Goal: Task Accomplishment & Management: Use online tool/utility

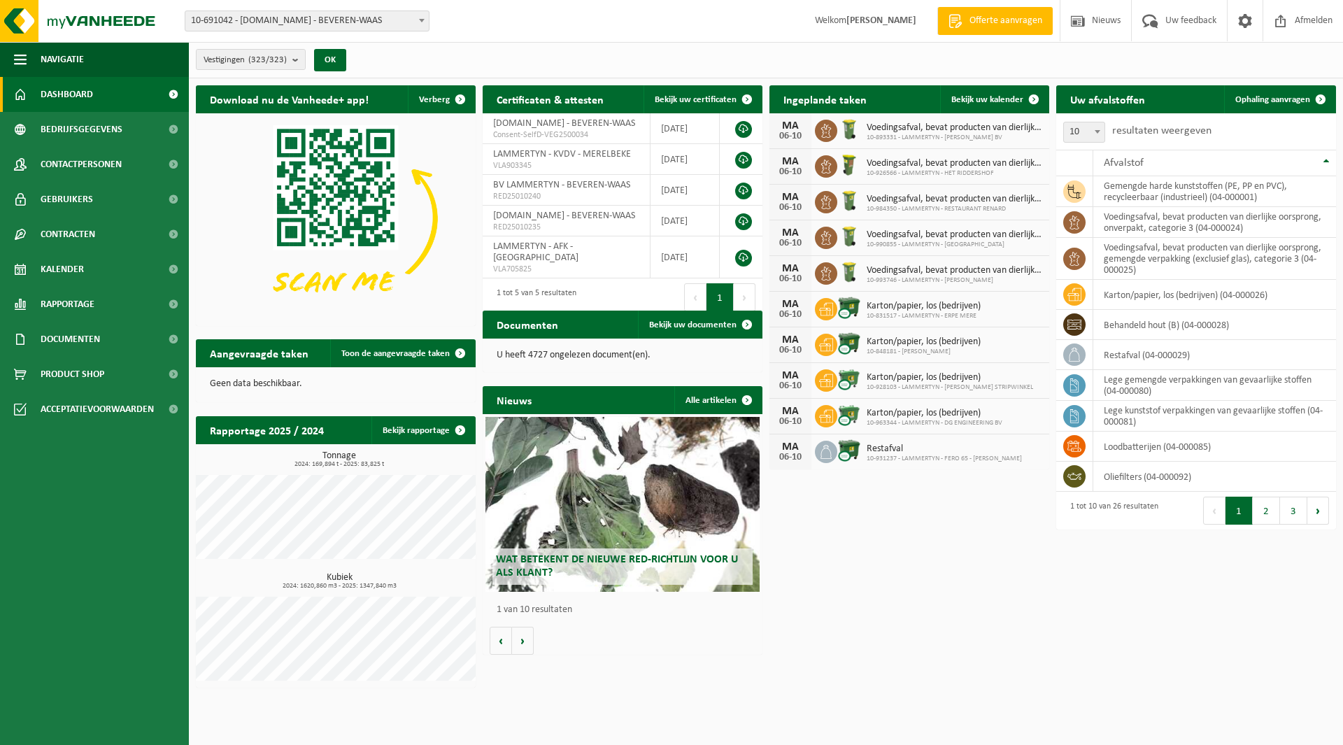
click at [264, 18] on span "10-691042 - [DOMAIN_NAME] - BEVEREN-WAAS" at bounding box center [306, 21] width 243 height 20
type input "bul"
select select "130669"
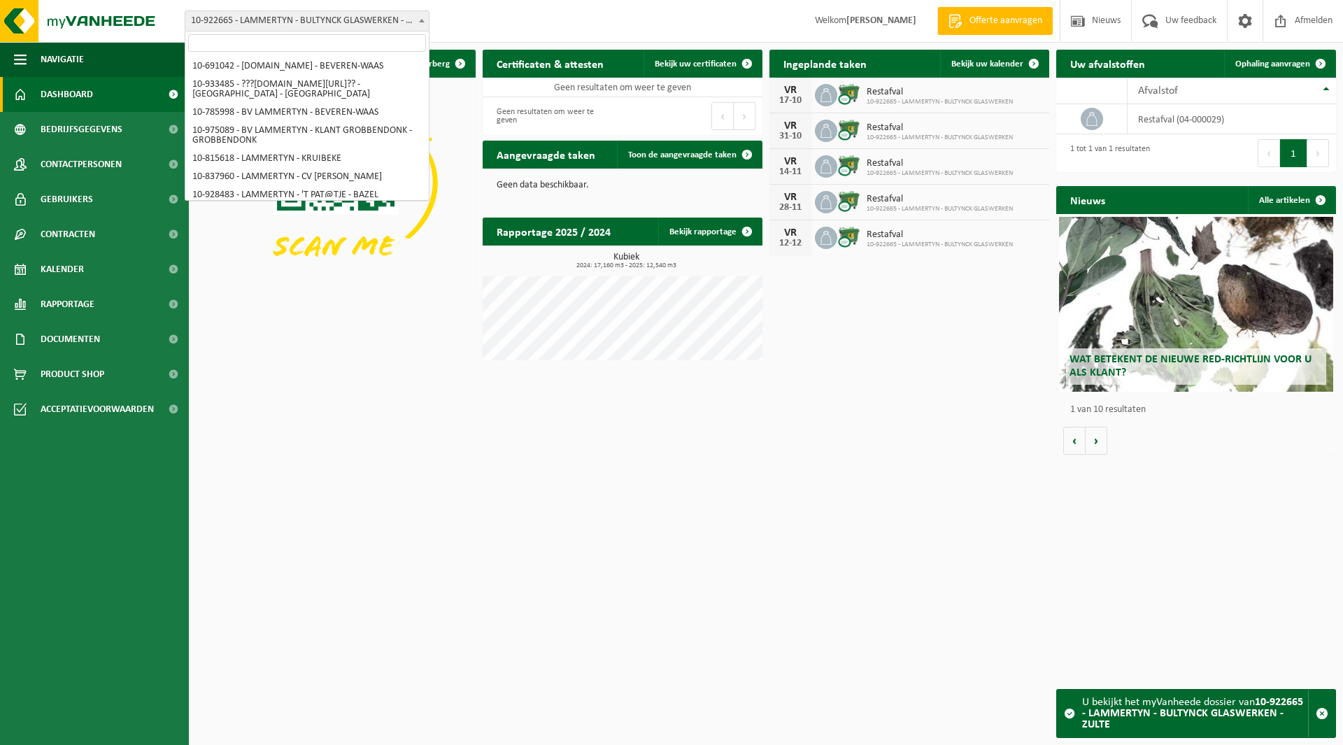
click at [352, 27] on span "10-922665 - LAMMERTYN - BULTYNCK GLASWERKEN - ZULTE" at bounding box center [306, 21] width 243 height 20
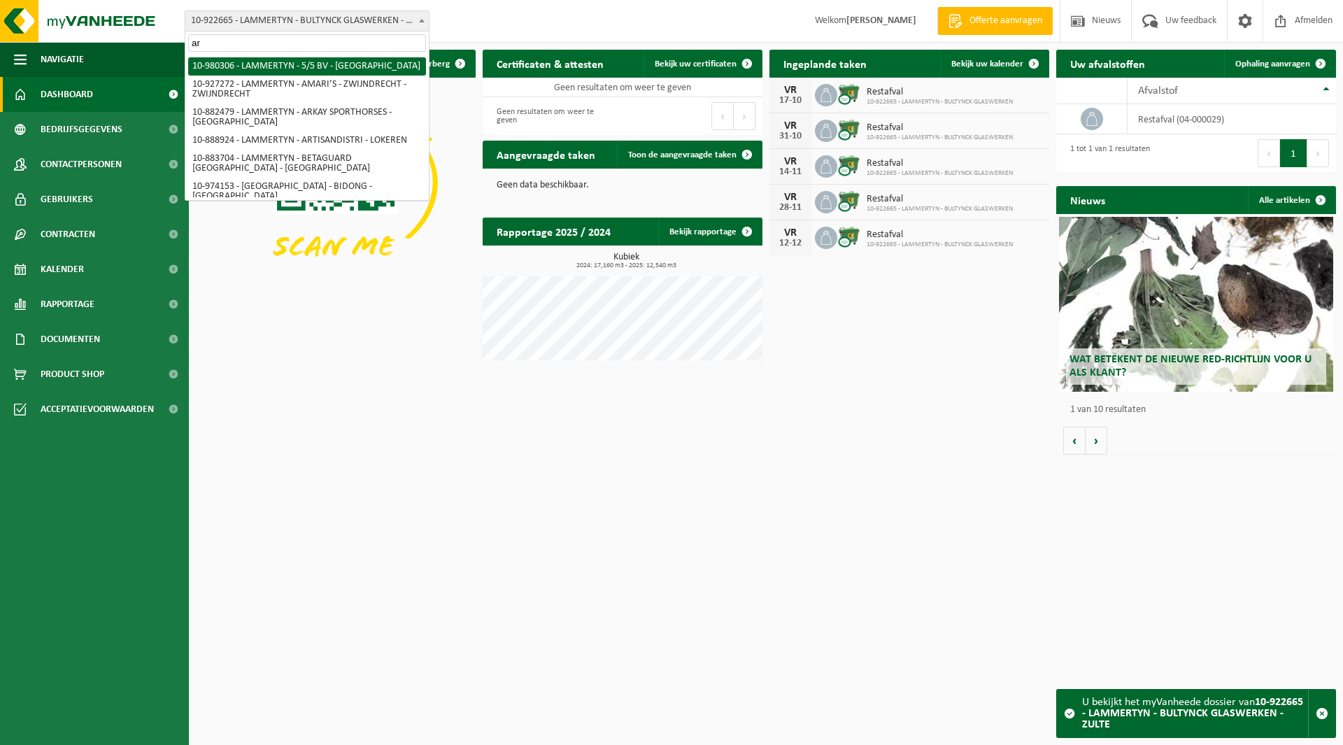
type input "a"
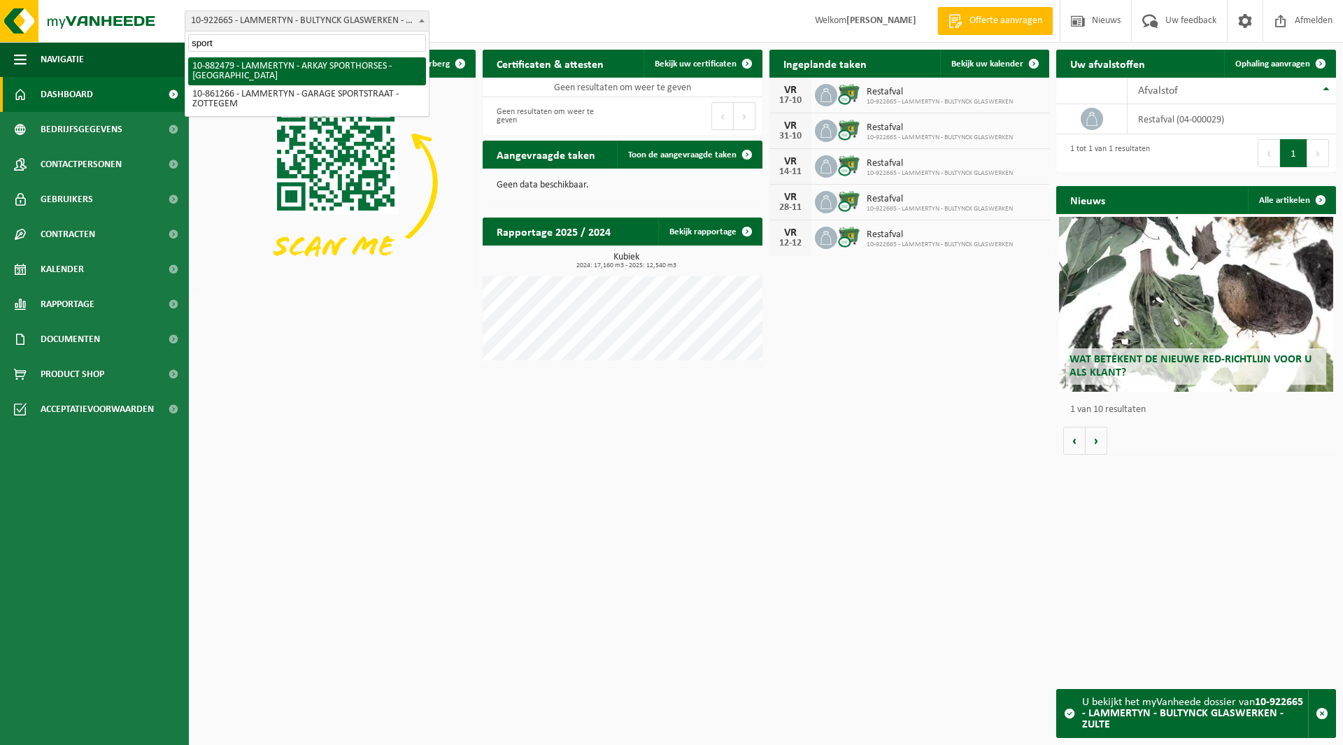
type input "sport"
select select "110949"
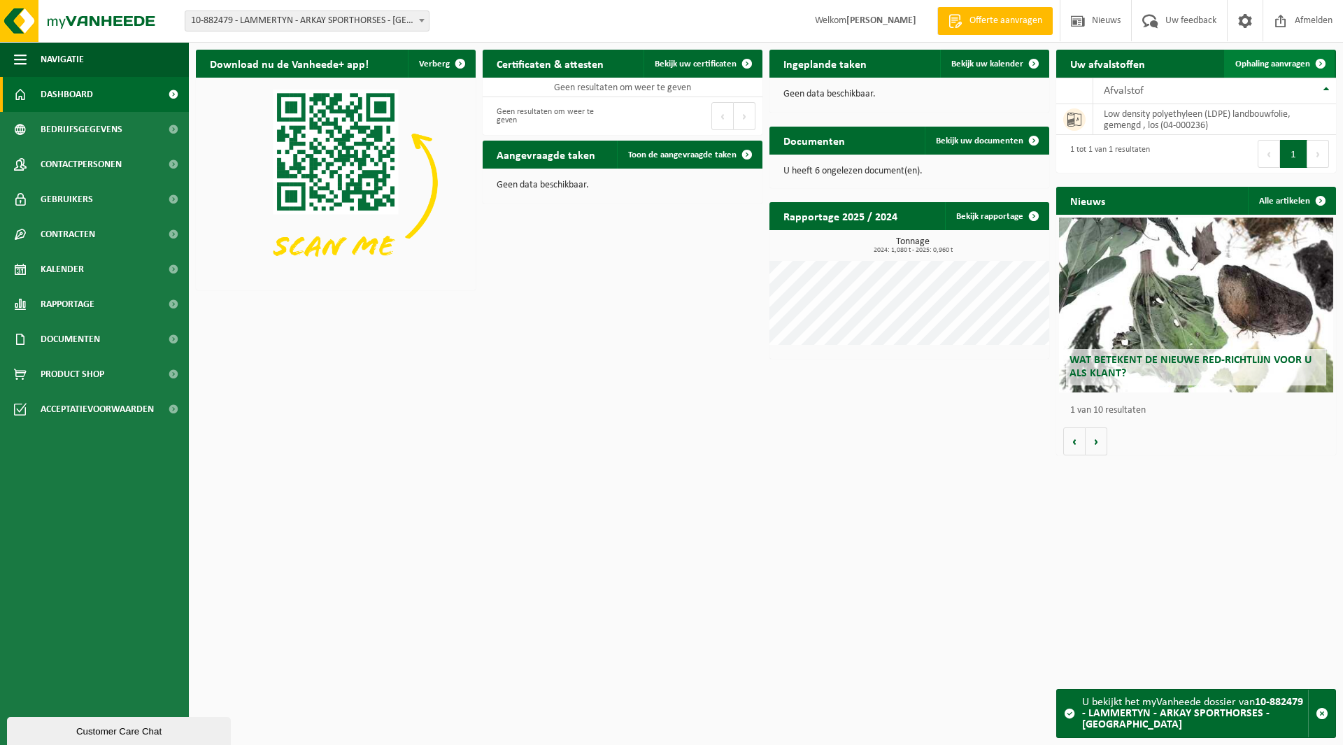
click at [1266, 62] on span "Ophaling aanvragen" at bounding box center [1273, 63] width 75 height 9
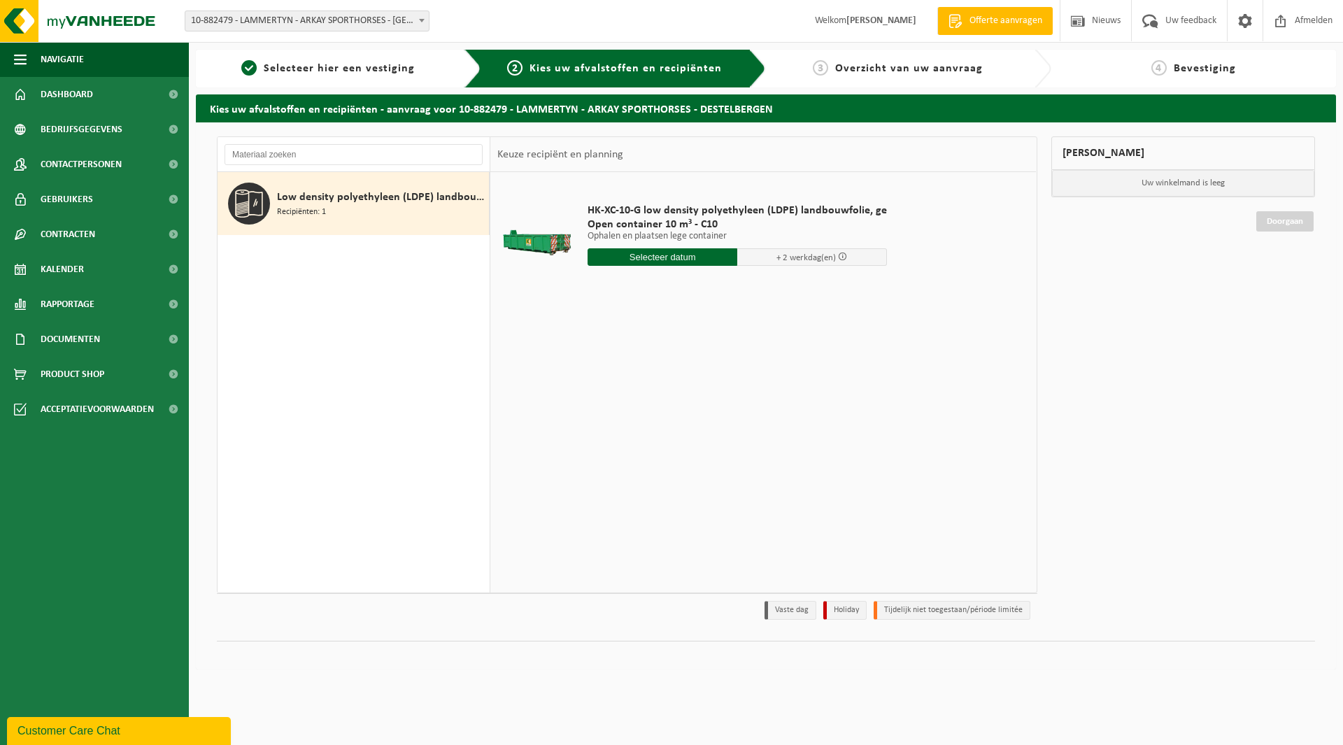
click at [649, 259] on input "text" at bounding box center [663, 256] width 150 height 17
click at [525, 334] on div "HK-XC-10-G low density polyethyleen (LDPE) landbouwfolie, ge Open container 10 …" at bounding box center [763, 382] width 546 height 420
click at [657, 256] on input "text" at bounding box center [663, 256] width 150 height 17
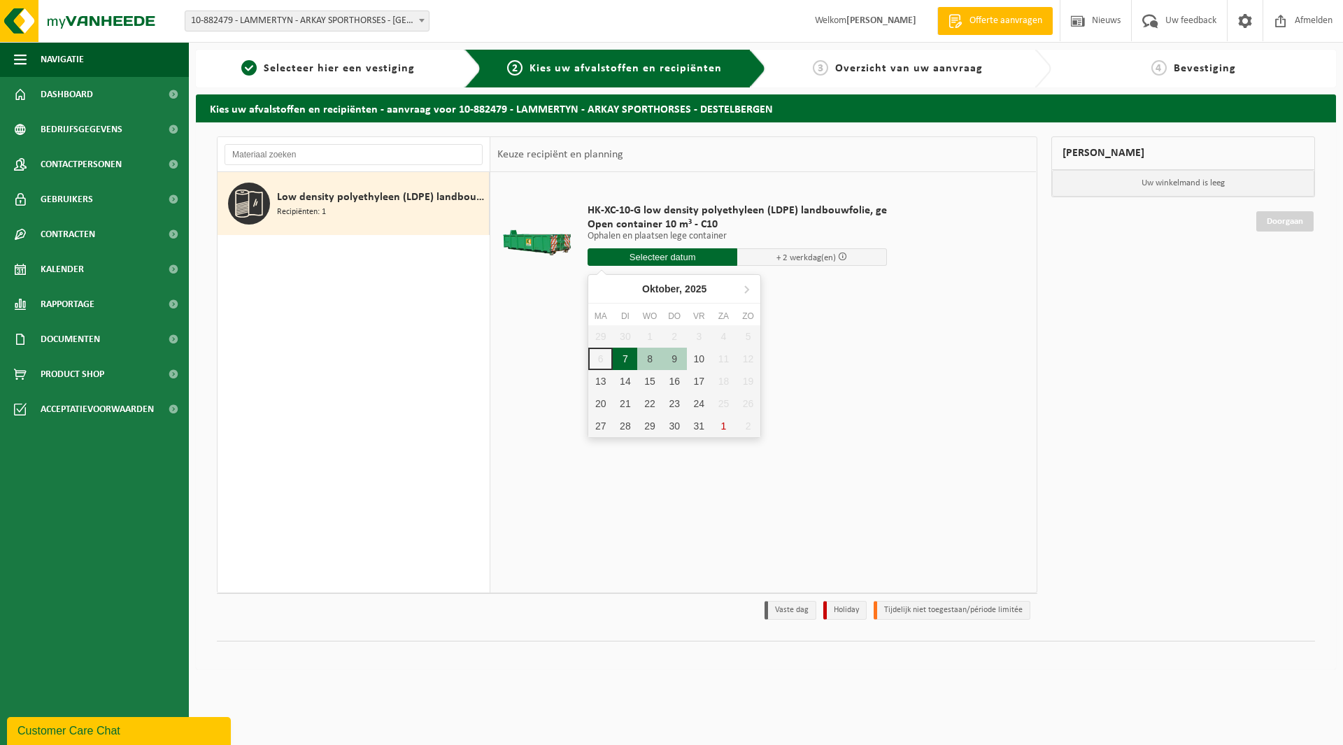
click at [624, 357] on div "7" at bounding box center [625, 359] width 24 height 22
type input "Van 2025-10-07"
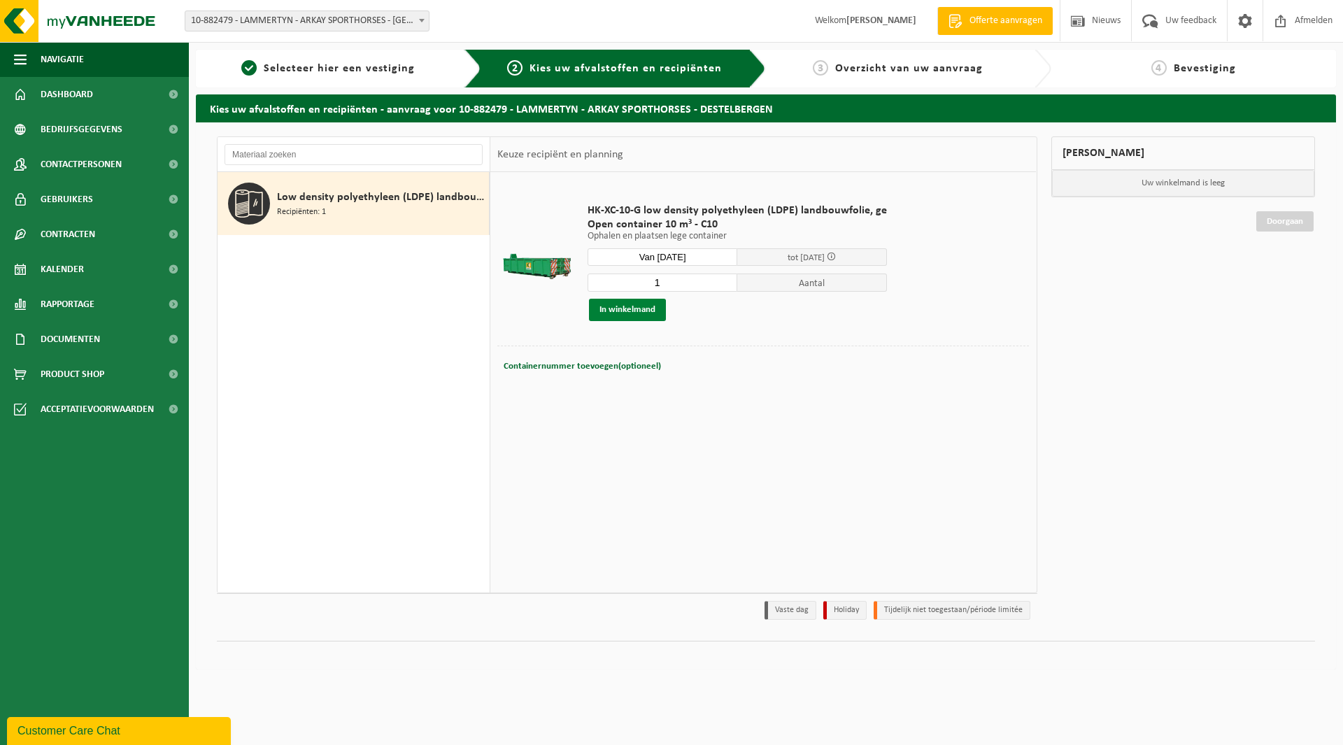
click at [618, 313] on button "In winkelmand" at bounding box center [627, 310] width 77 height 22
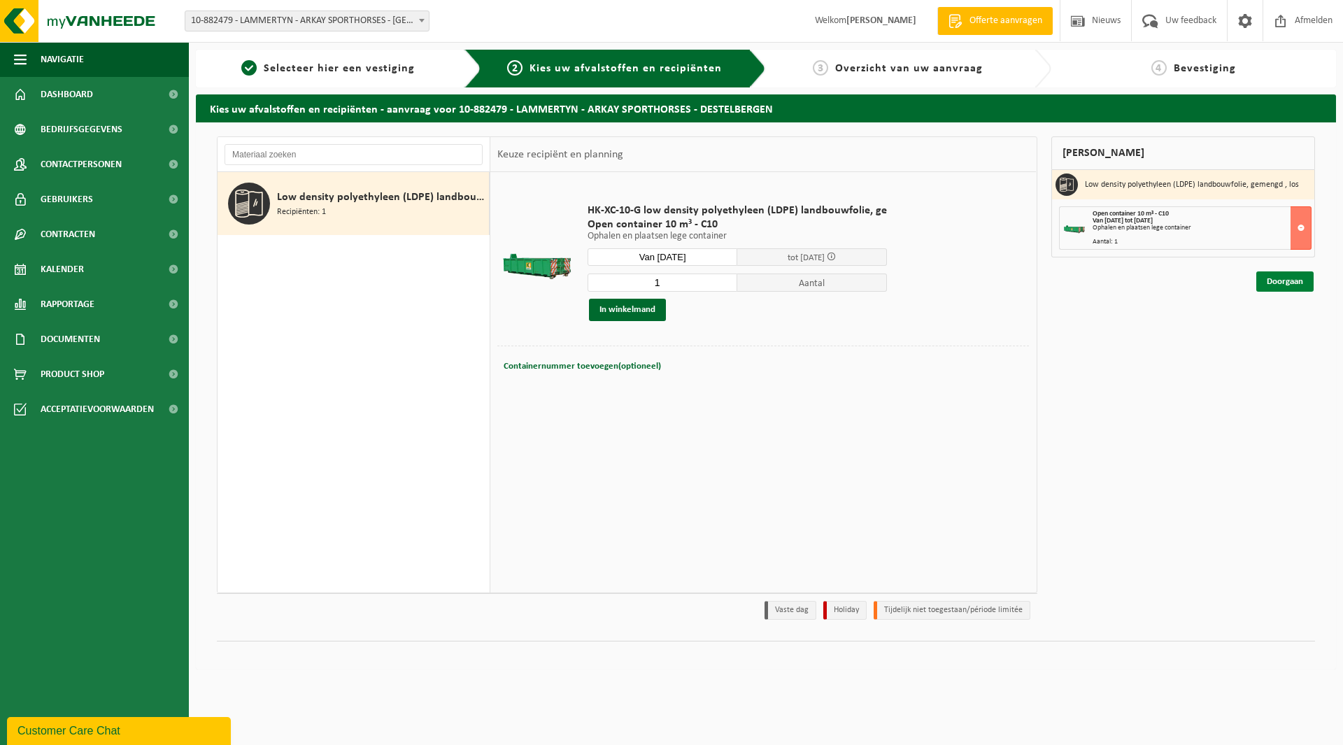
click at [1271, 274] on link "Doorgaan" at bounding box center [1285, 281] width 57 height 20
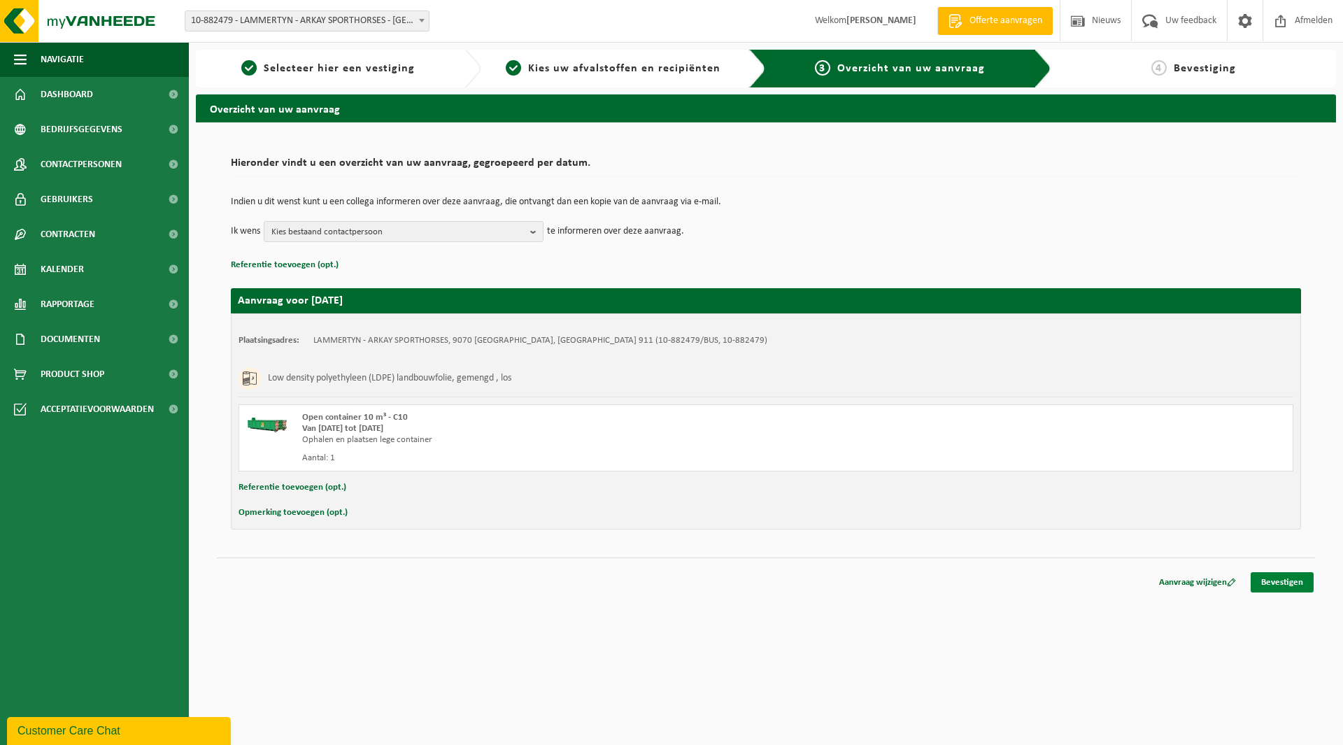
click at [1280, 581] on link "Bevestigen" at bounding box center [1282, 582] width 63 height 20
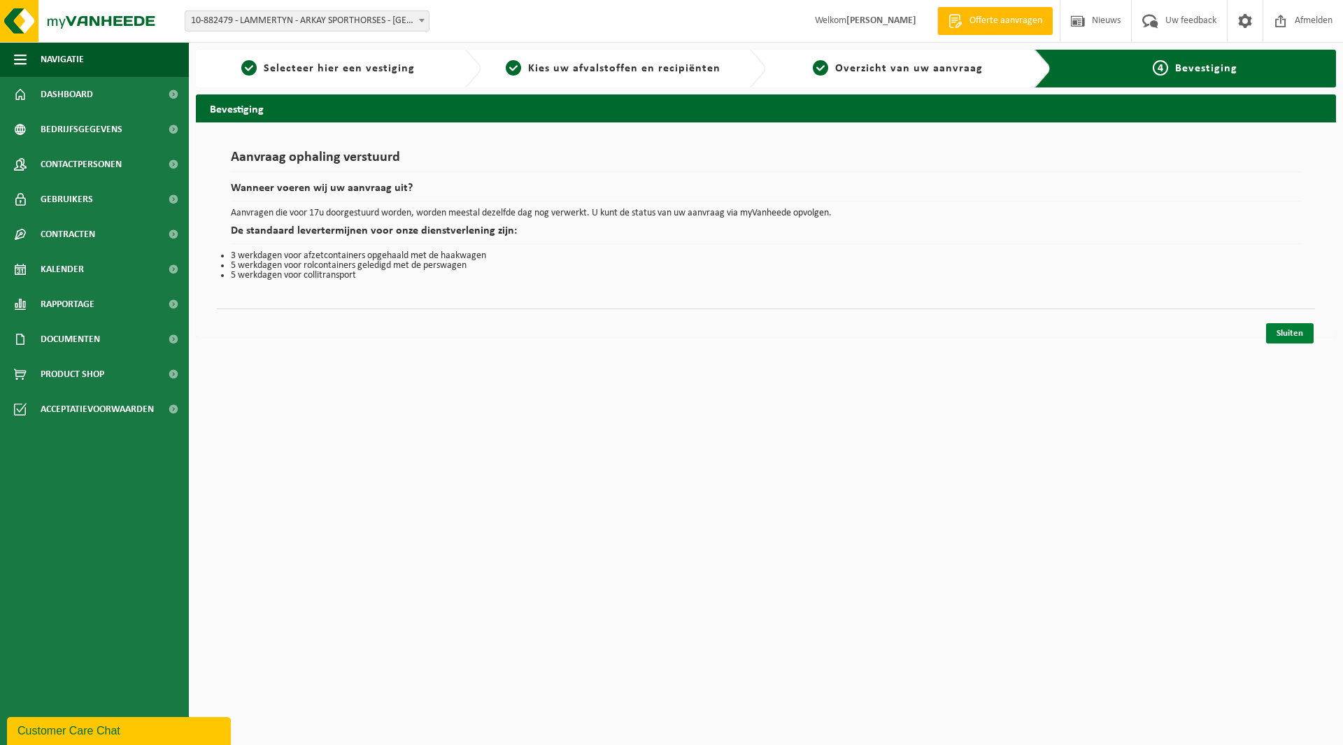
click at [1294, 337] on link "Sluiten" at bounding box center [1290, 333] width 48 height 20
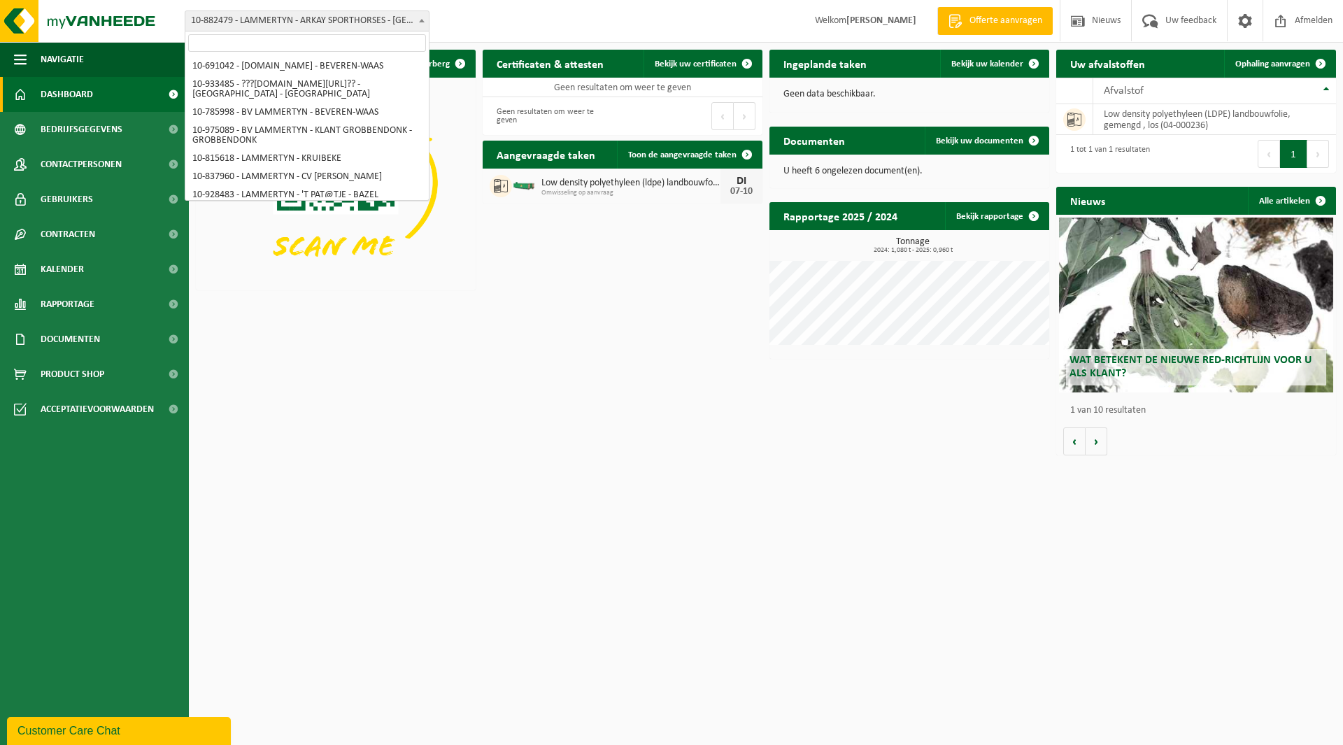
click at [285, 20] on span "10-882479 - LAMMERTYN - ARKAY SPORTHORSES - [GEOGRAPHIC_DATA]" at bounding box center [306, 21] width 243 height 20
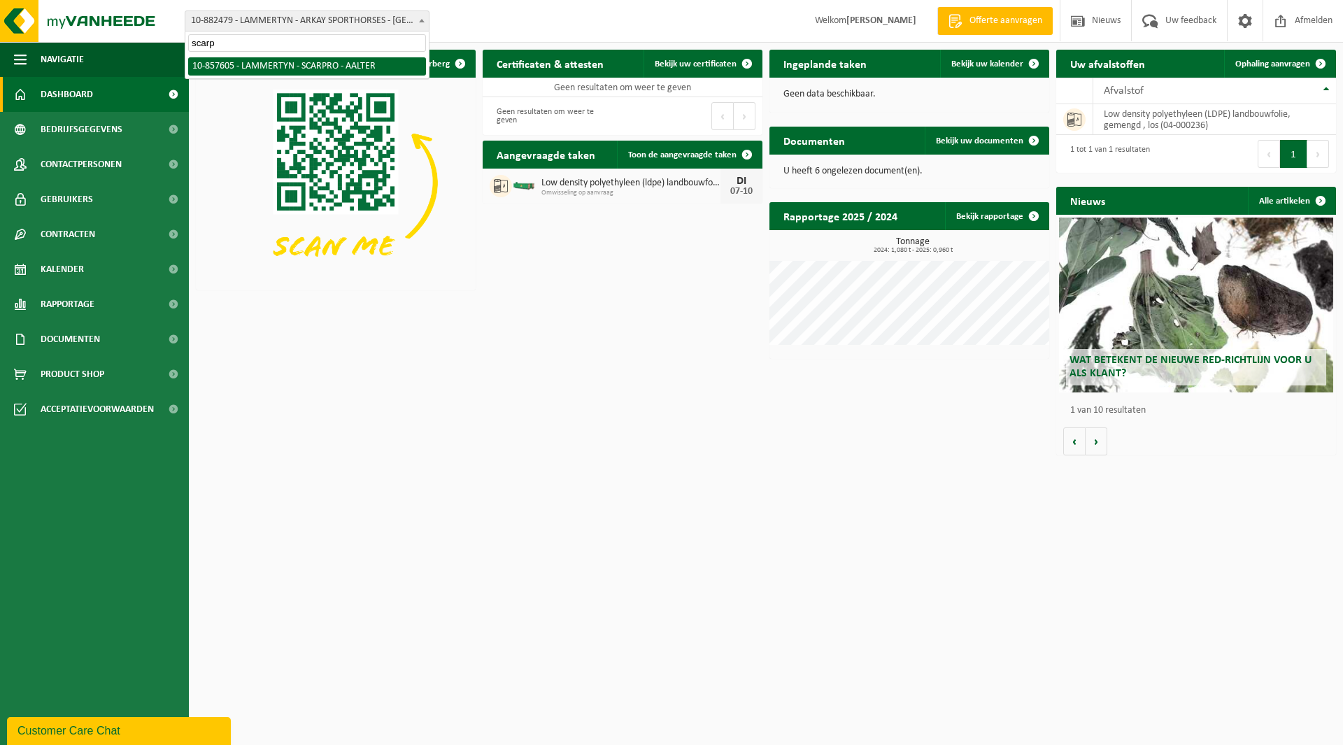
type input "scarp"
select select "99011"
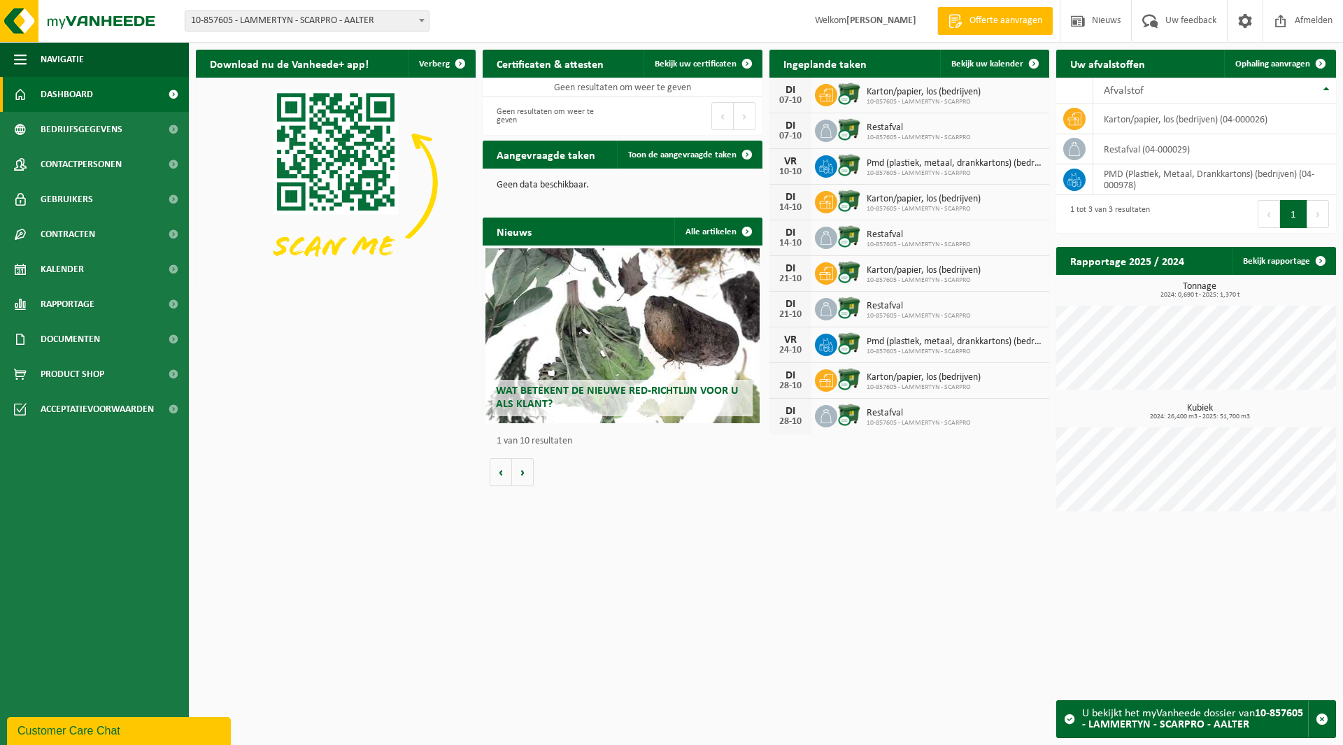
click at [229, 15] on span "10-857605 - LAMMERTYN - SCARPRO - AALTER" at bounding box center [306, 21] width 243 height 20
type input "dav"
select select "170090"
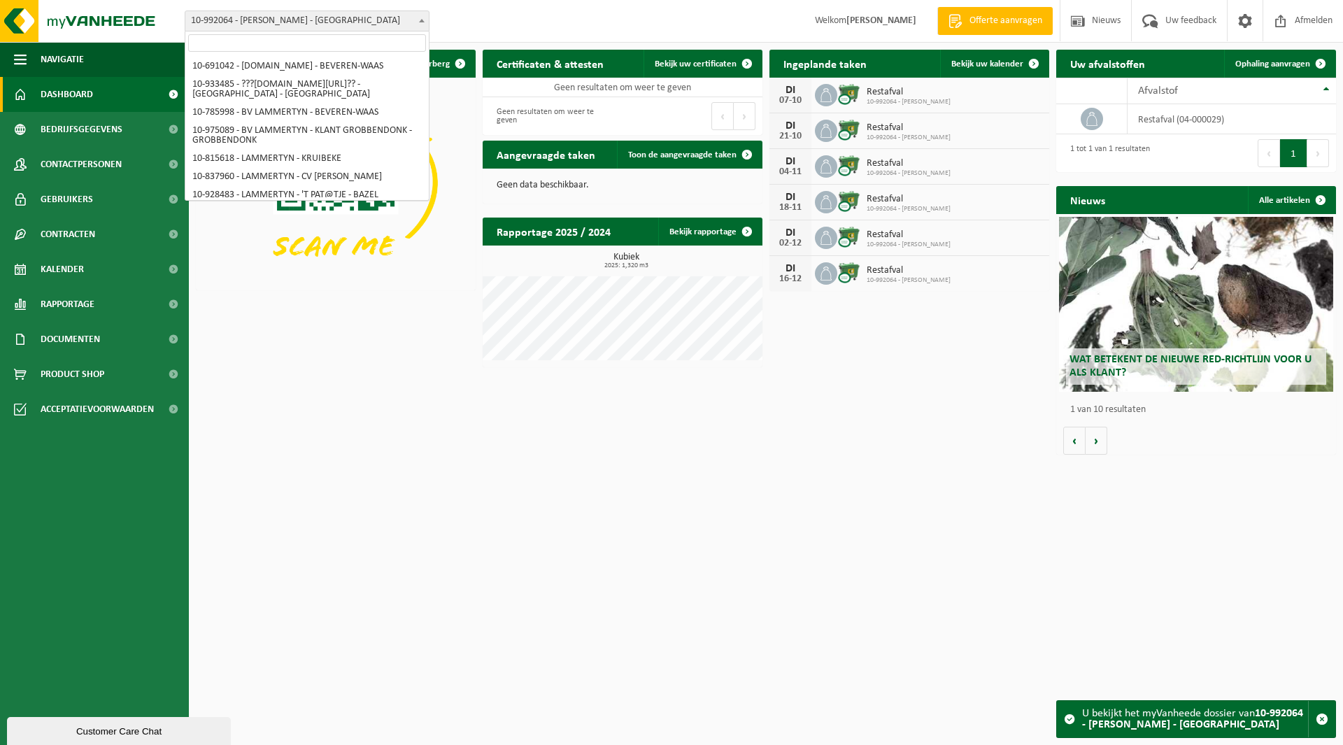
click at [267, 28] on span "10-992064 - [PERSON_NAME] - [GEOGRAPHIC_DATA]" at bounding box center [306, 21] width 243 height 20
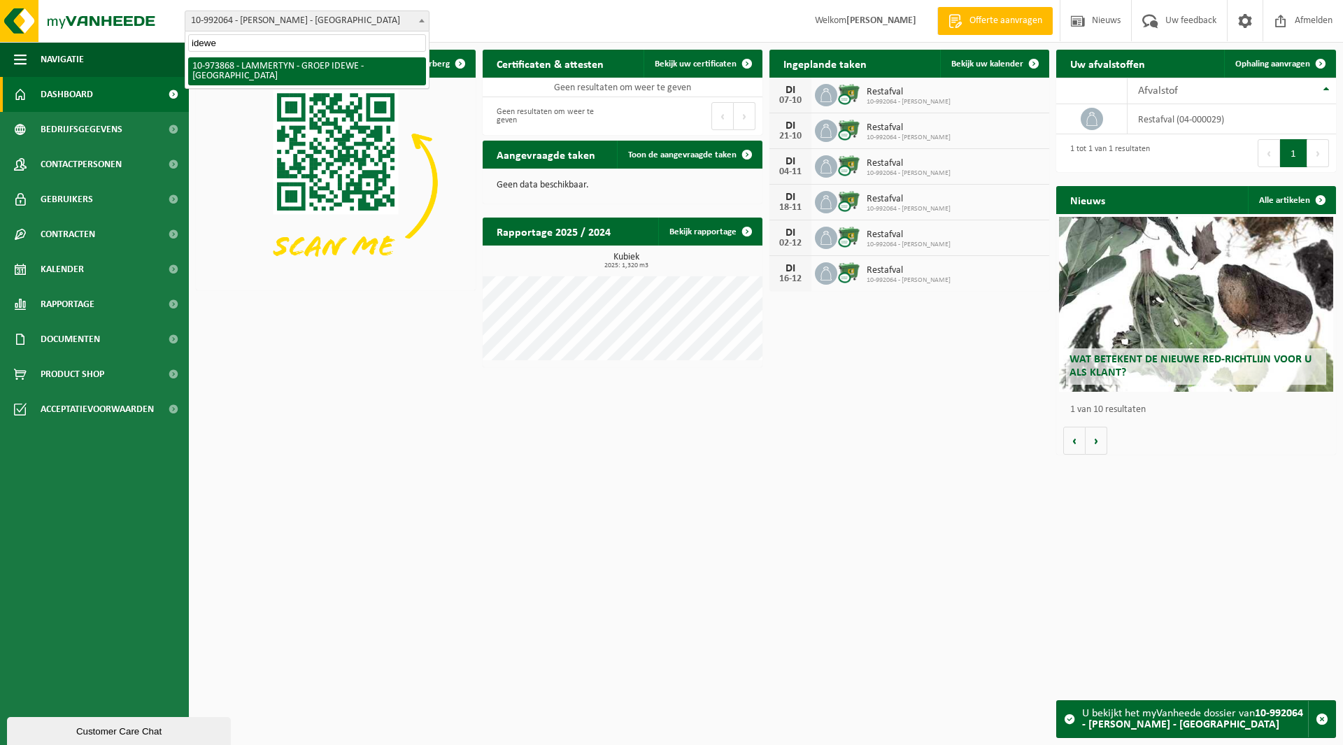
type input "idewe"
select select "157246"
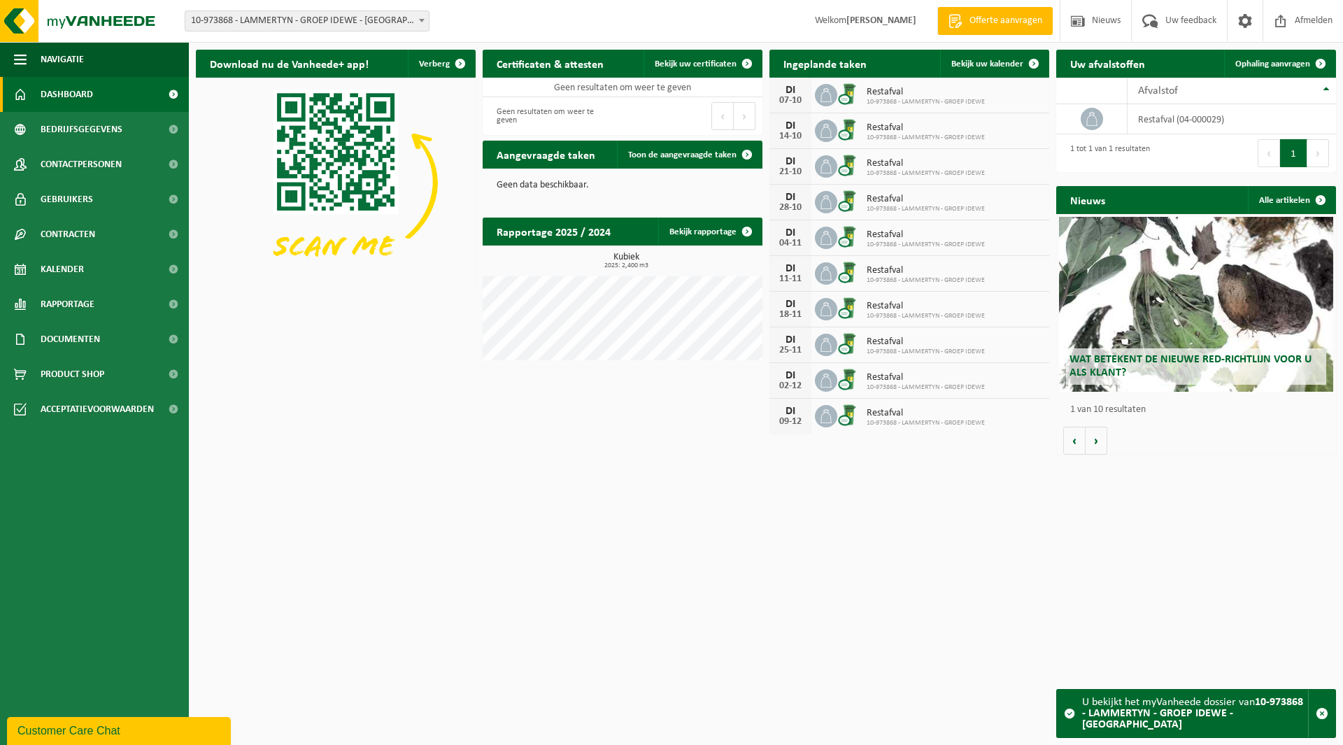
click at [308, 15] on span "10-973868 - LAMMERTYN - GROEP IDEWE - [GEOGRAPHIC_DATA]" at bounding box center [306, 21] width 243 height 20
type input "km c"
select select "165427"
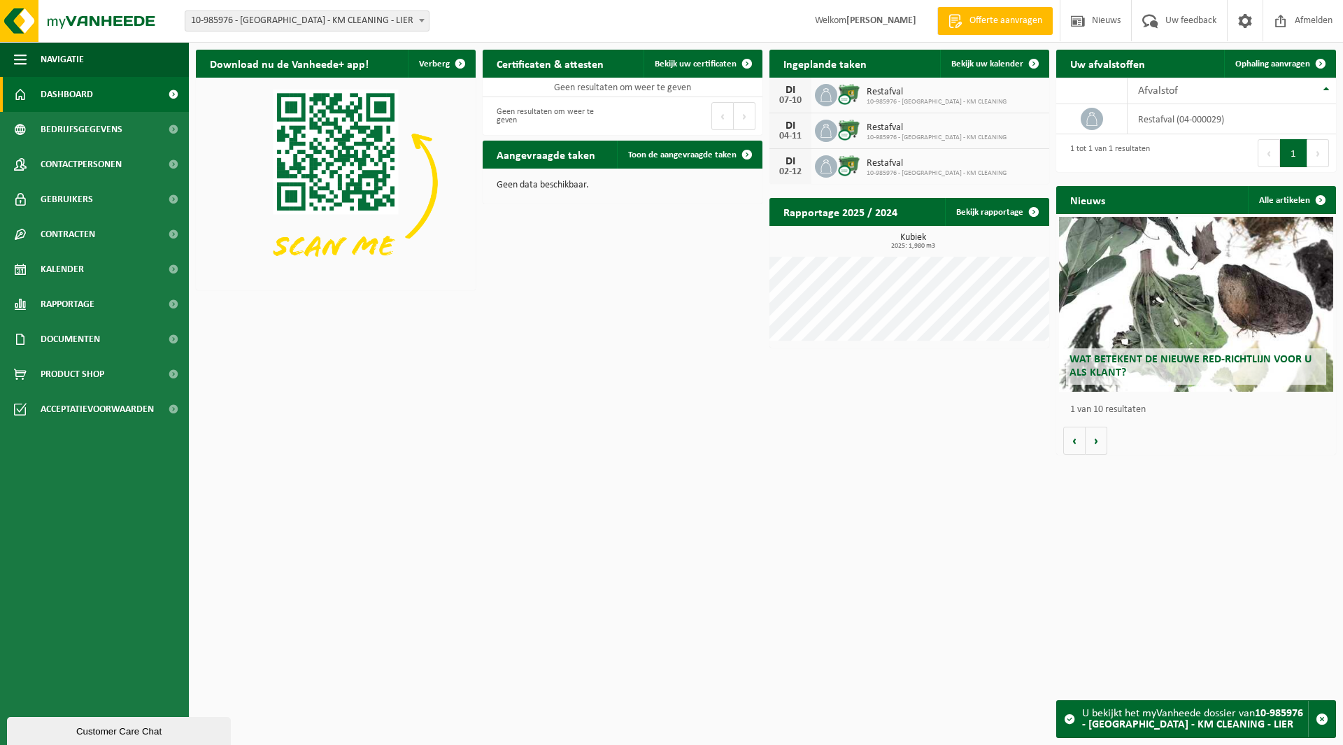
click at [257, 20] on span "10-985976 - [GEOGRAPHIC_DATA] - KM CLEANING - LIER" at bounding box center [306, 21] width 243 height 20
type input "mk ser"
select select "148570"
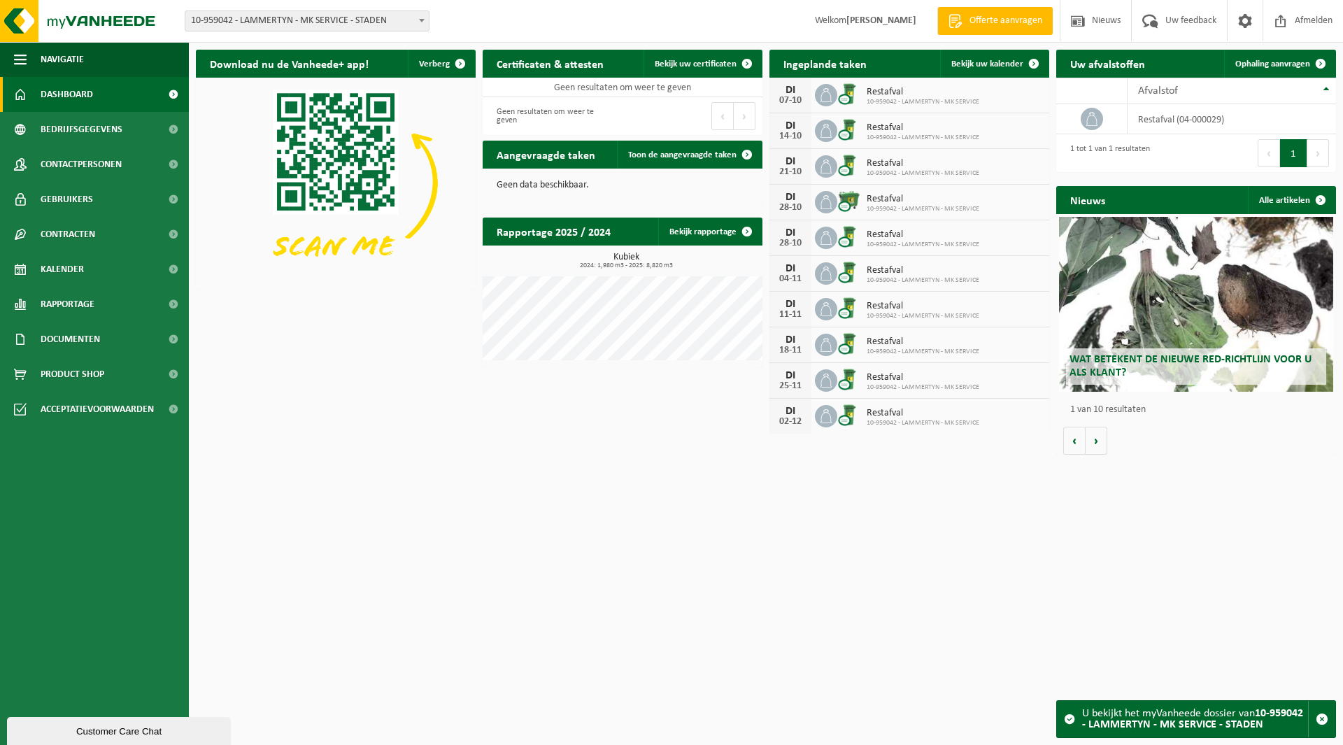
click at [275, 20] on span "10-959042 - LAMMERTYN - MK SERVICE - STADEN" at bounding box center [306, 21] width 243 height 20
type input "pasta"
select select "111101"
click at [258, 17] on span "10-882728 - LAMMERTYN - PASTANATIE BV - LIER" at bounding box center [306, 21] width 243 height 20
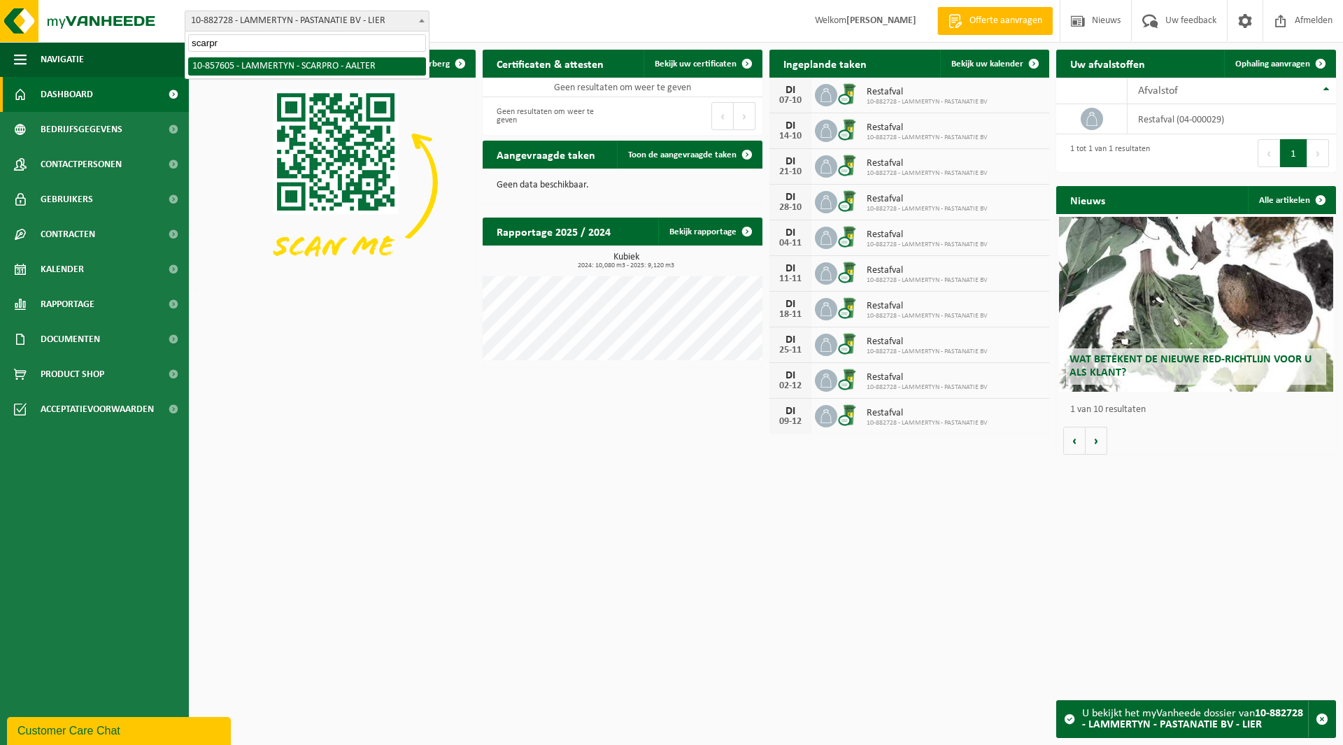
type input "scarpr"
select select "99011"
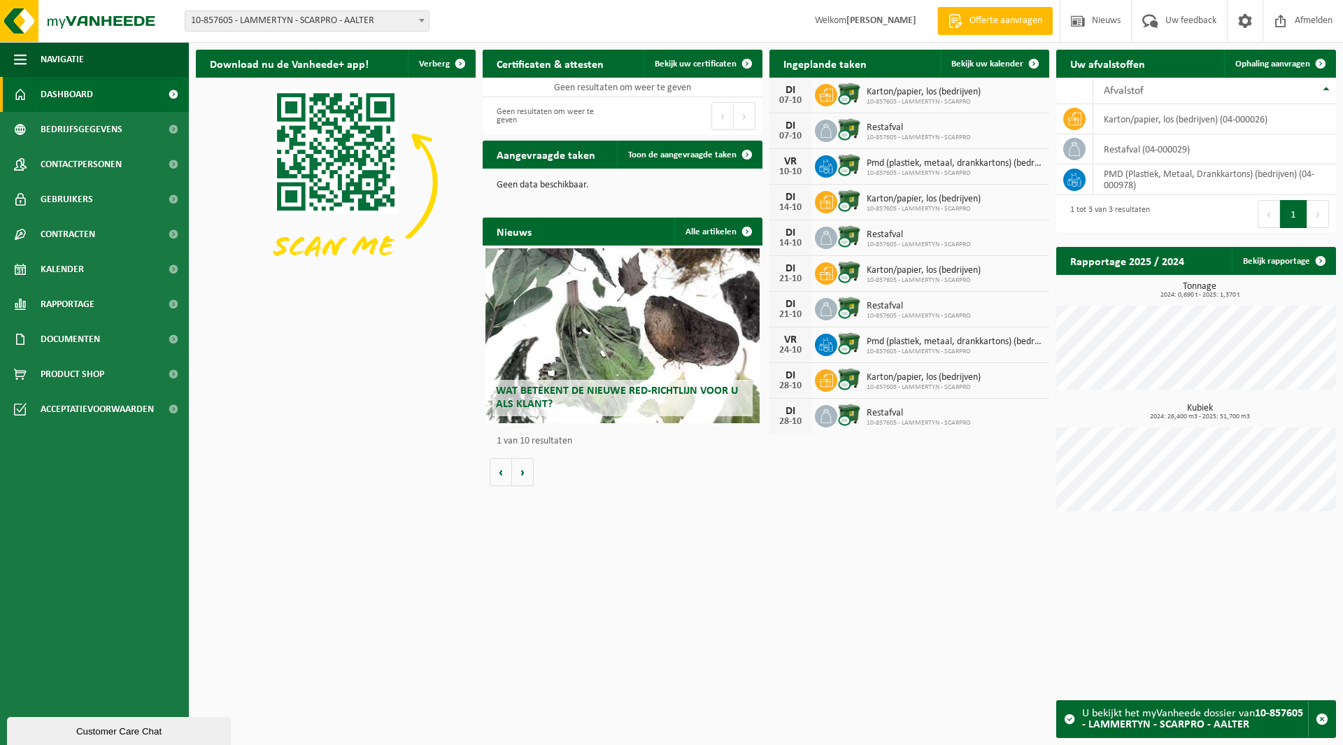
click at [313, 25] on span "10-857605 - LAMMERTYN - SCARPRO - AALTER" at bounding box center [306, 21] width 243 height 20
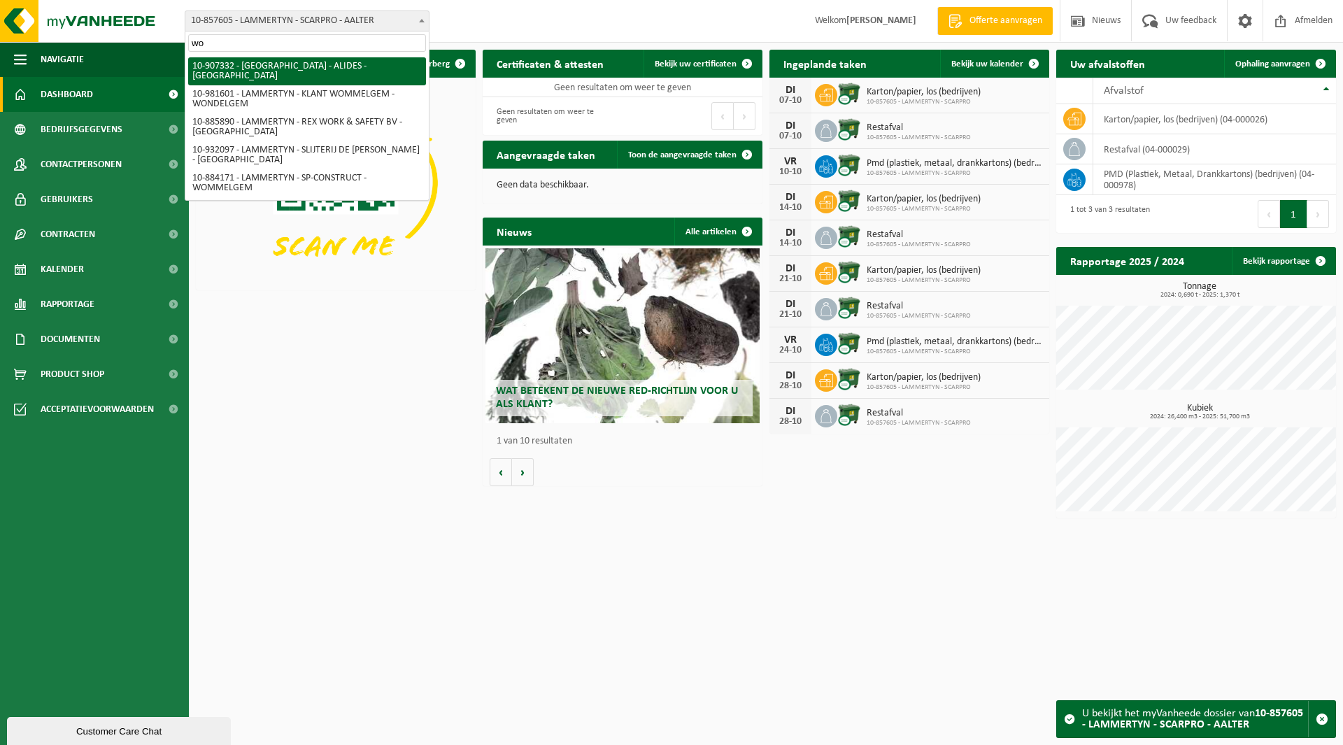
type input "w"
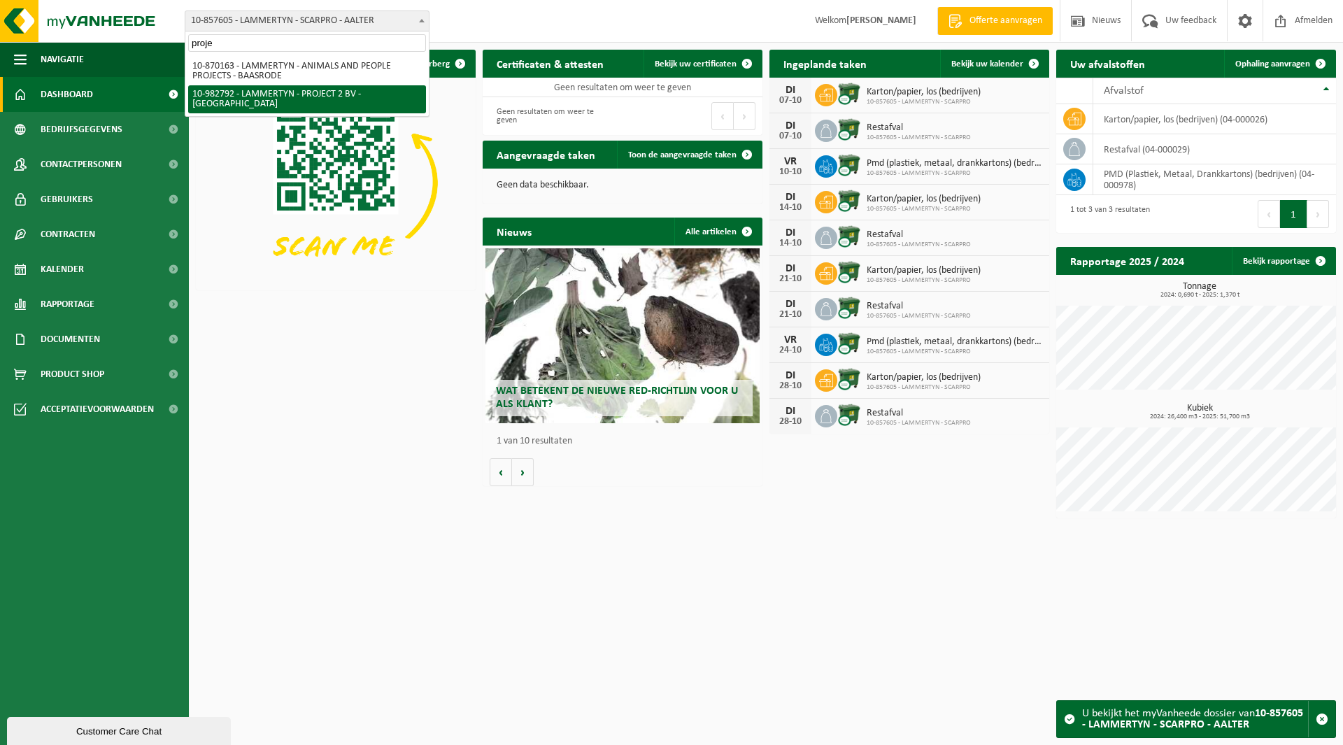
type input "proje"
select select "162810"
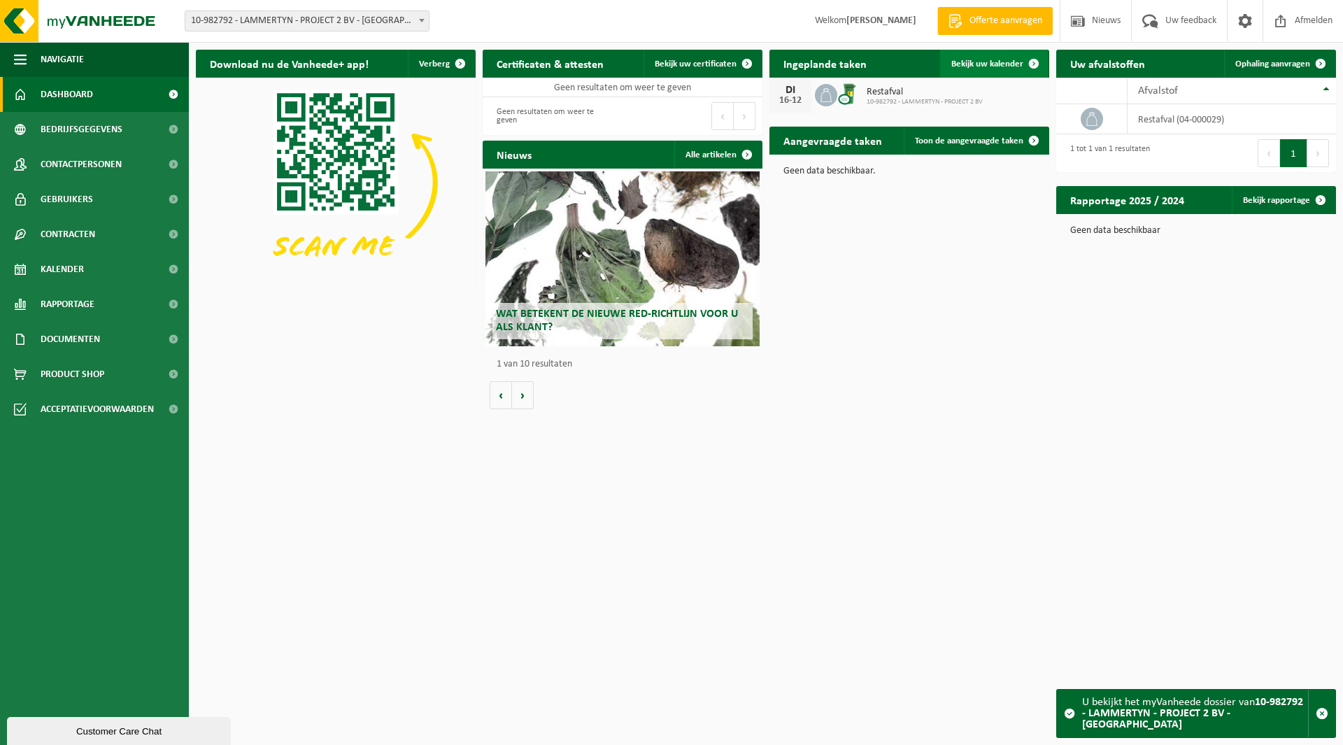
click at [1007, 61] on span "Bekijk uw kalender" at bounding box center [988, 63] width 72 height 9
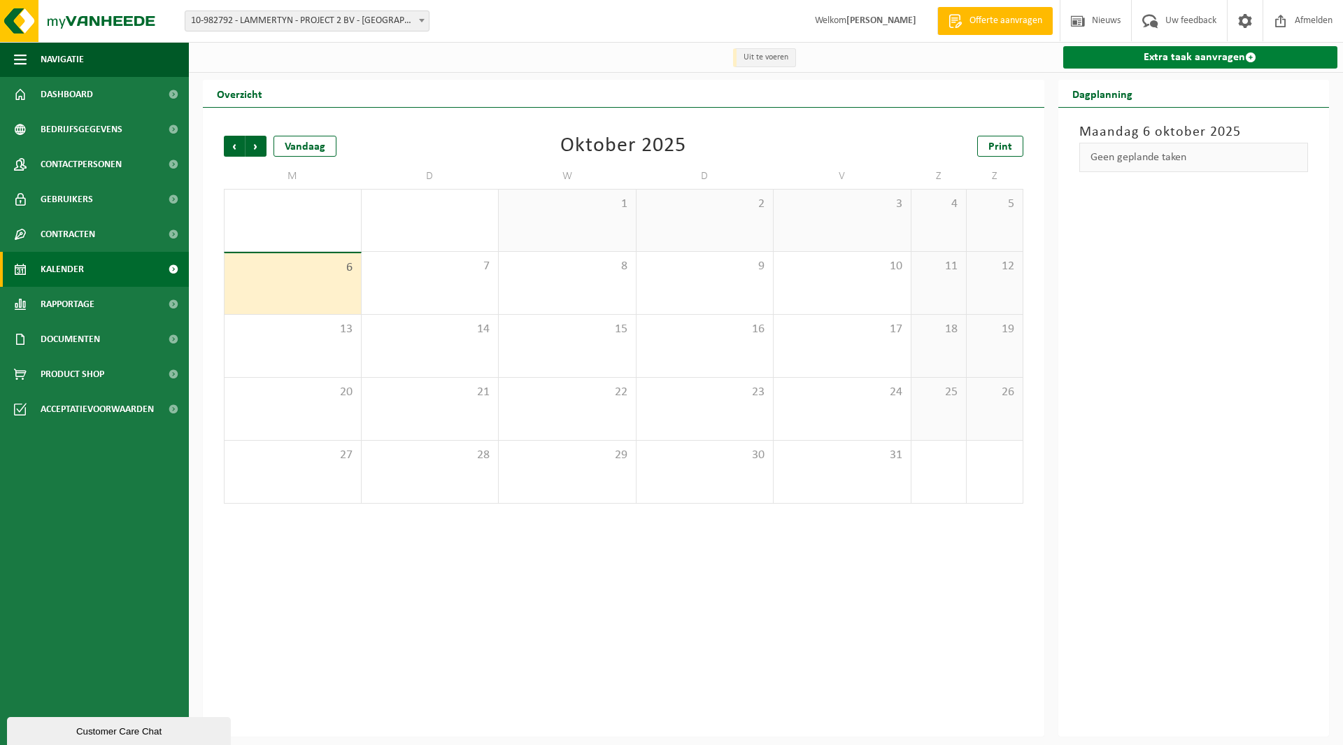
click at [1173, 64] on link "Extra taak aanvragen" at bounding box center [1200, 57] width 275 height 22
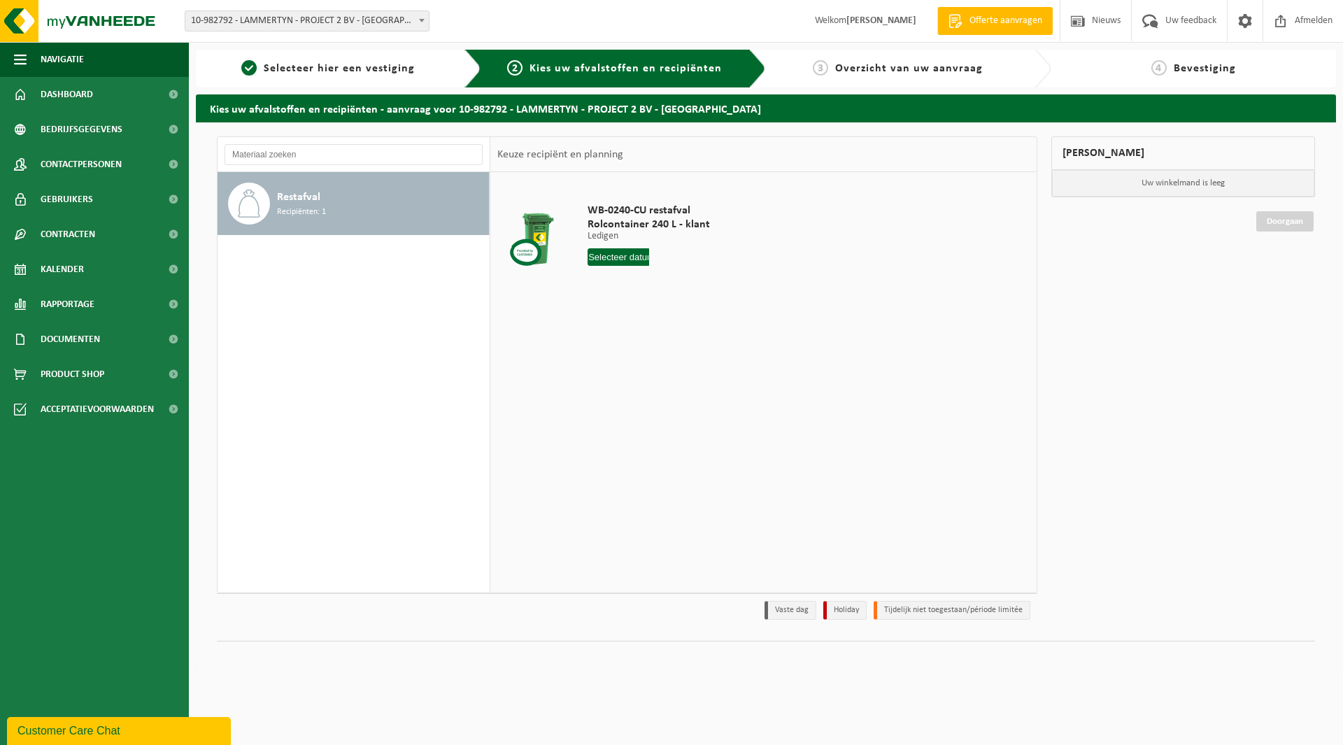
click at [625, 254] on input "text" at bounding box center [619, 256] width 62 height 17
click at [627, 359] on div "7" at bounding box center [625, 359] width 24 height 22
type input "Van [DATE]"
click at [621, 312] on button "In winkelmand" at bounding box center [627, 310] width 77 height 22
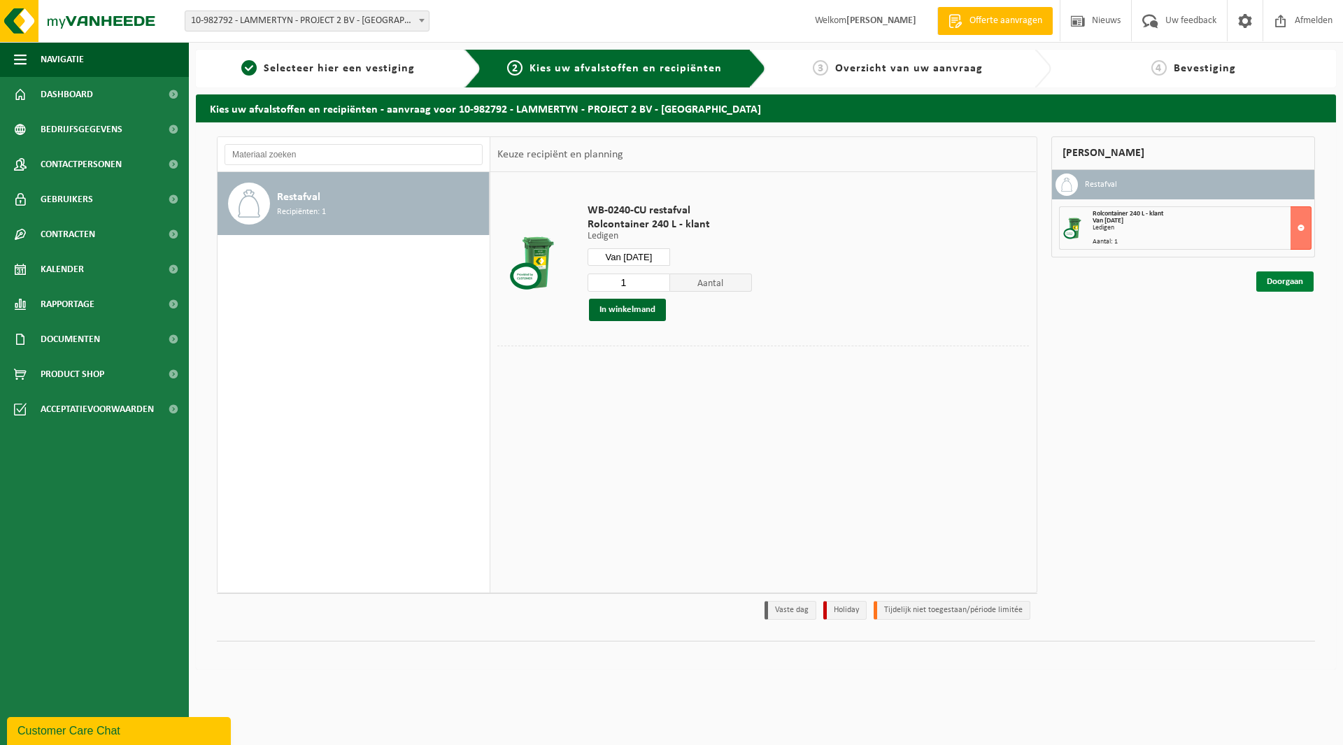
click at [1266, 285] on link "Doorgaan" at bounding box center [1285, 281] width 57 height 20
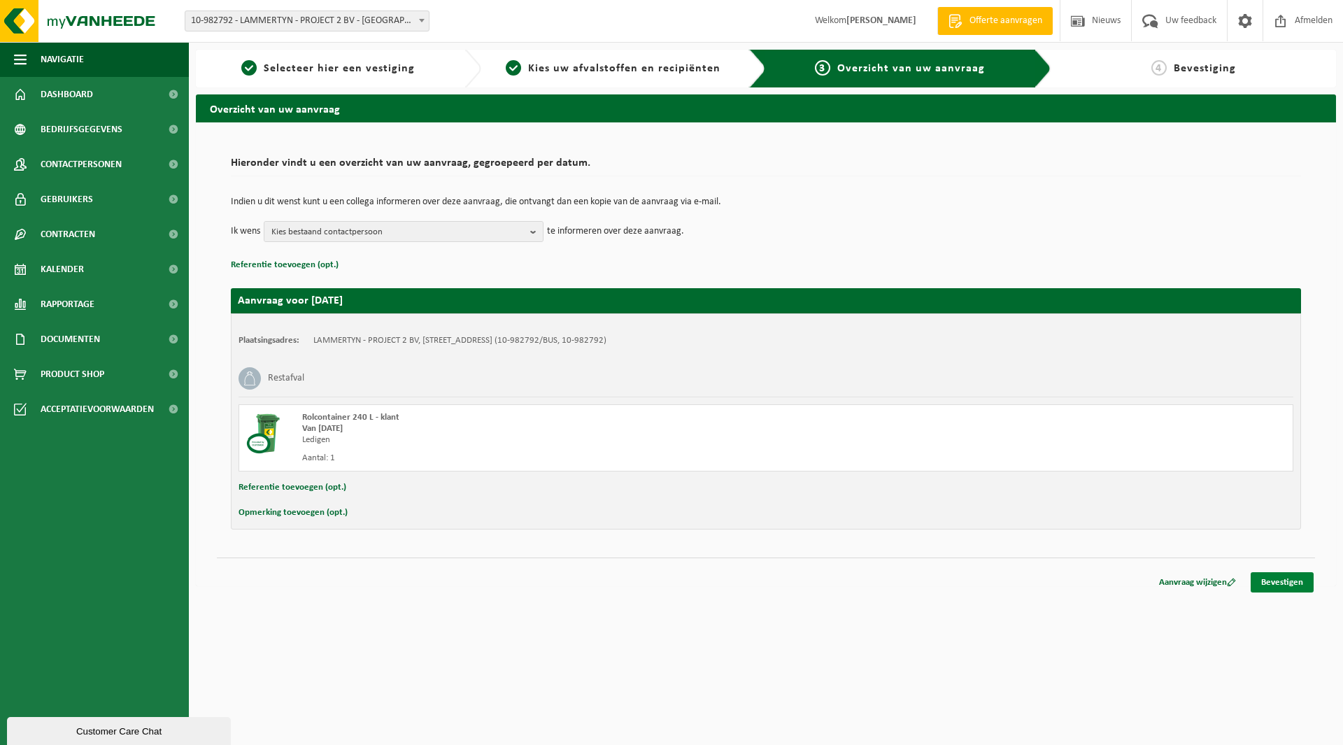
click at [1283, 583] on link "Bevestigen" at bounding box center [1282, 582] width 63 height 20
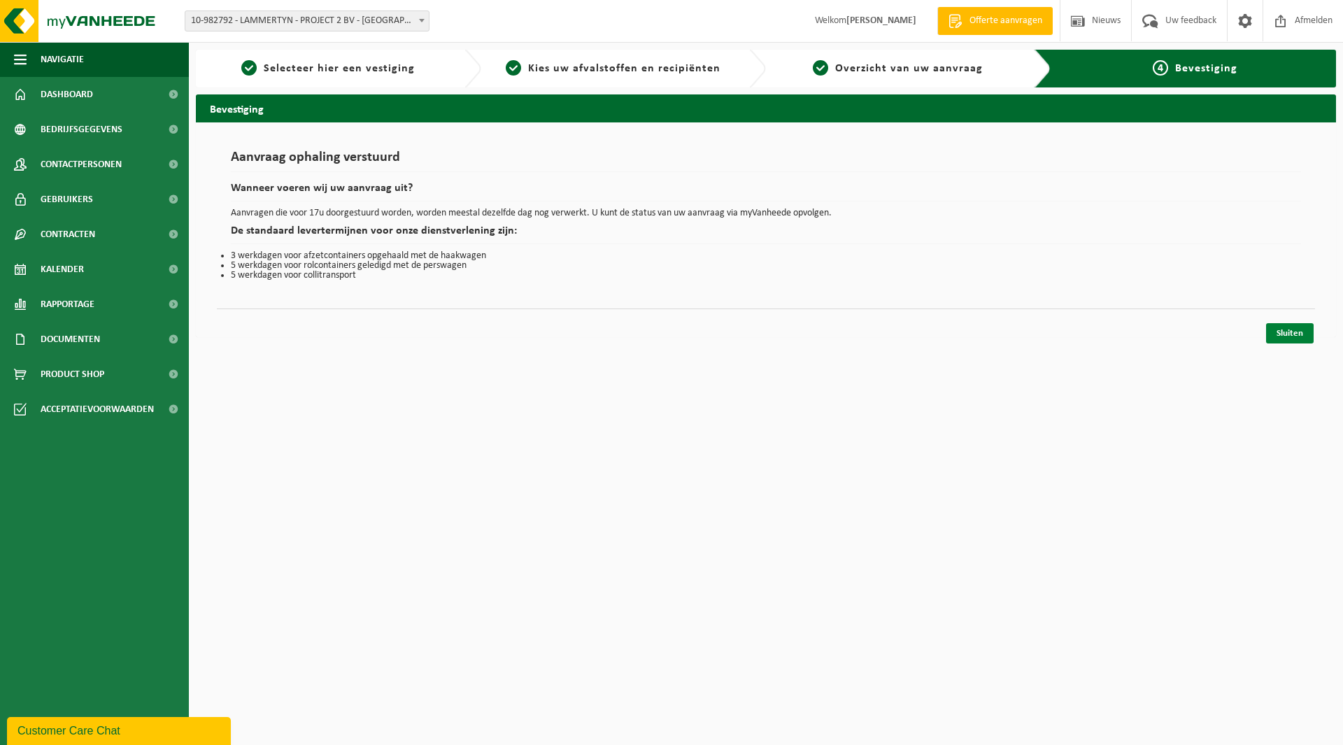
click at [1296, 332] on link "Sluiten" at bounding box center [1290, 333] width 48 height 20
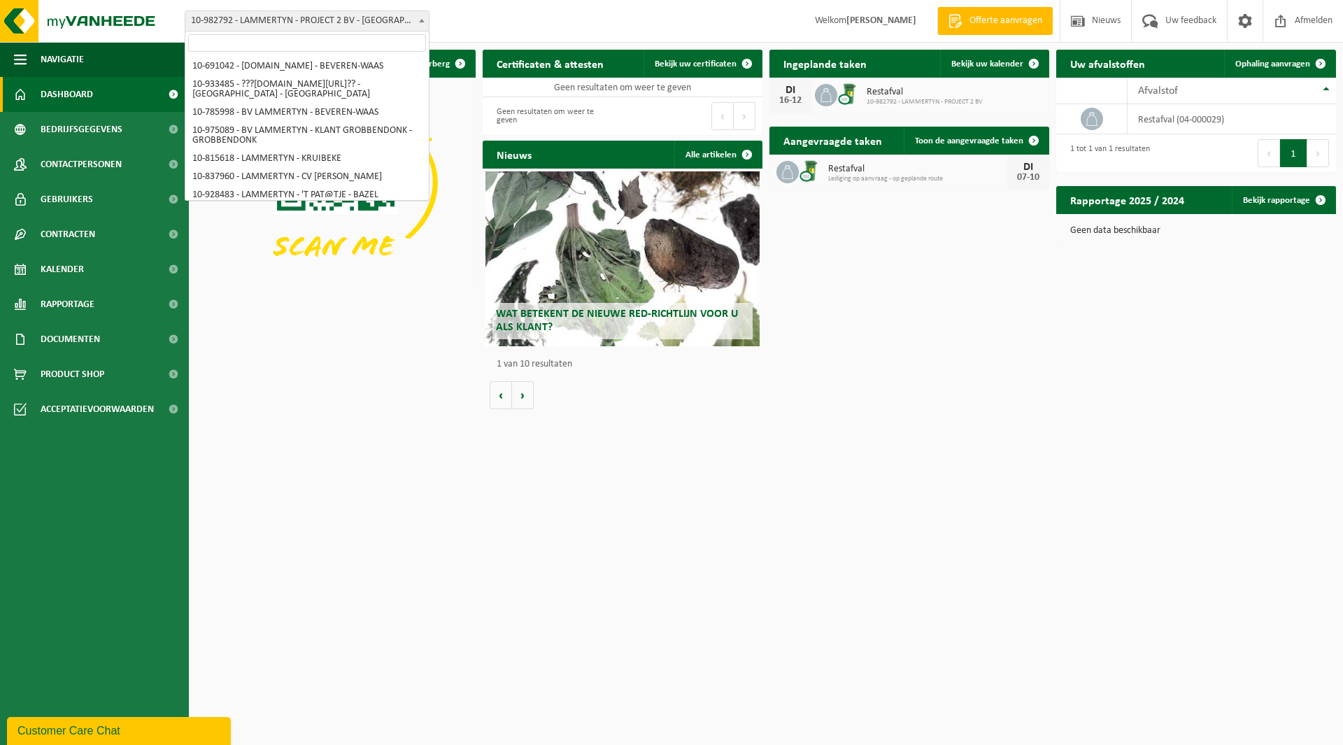
click at [309, 23] on span "10-982792 - LAMMERTYN - PROJECT 2 BV - [GEOGRAPHIC_DATA]" at bounding box center [306, 21] width 243 height 20
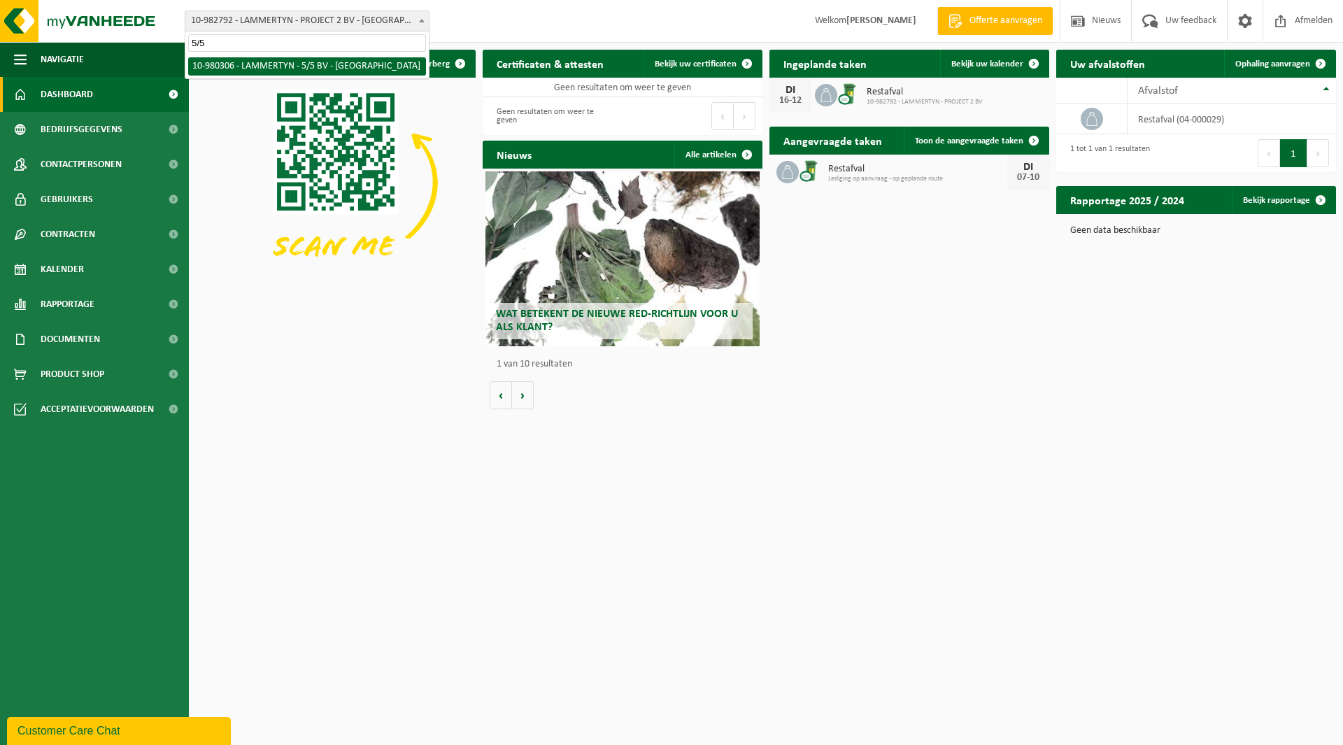
type input "5/5"
select select "161235"
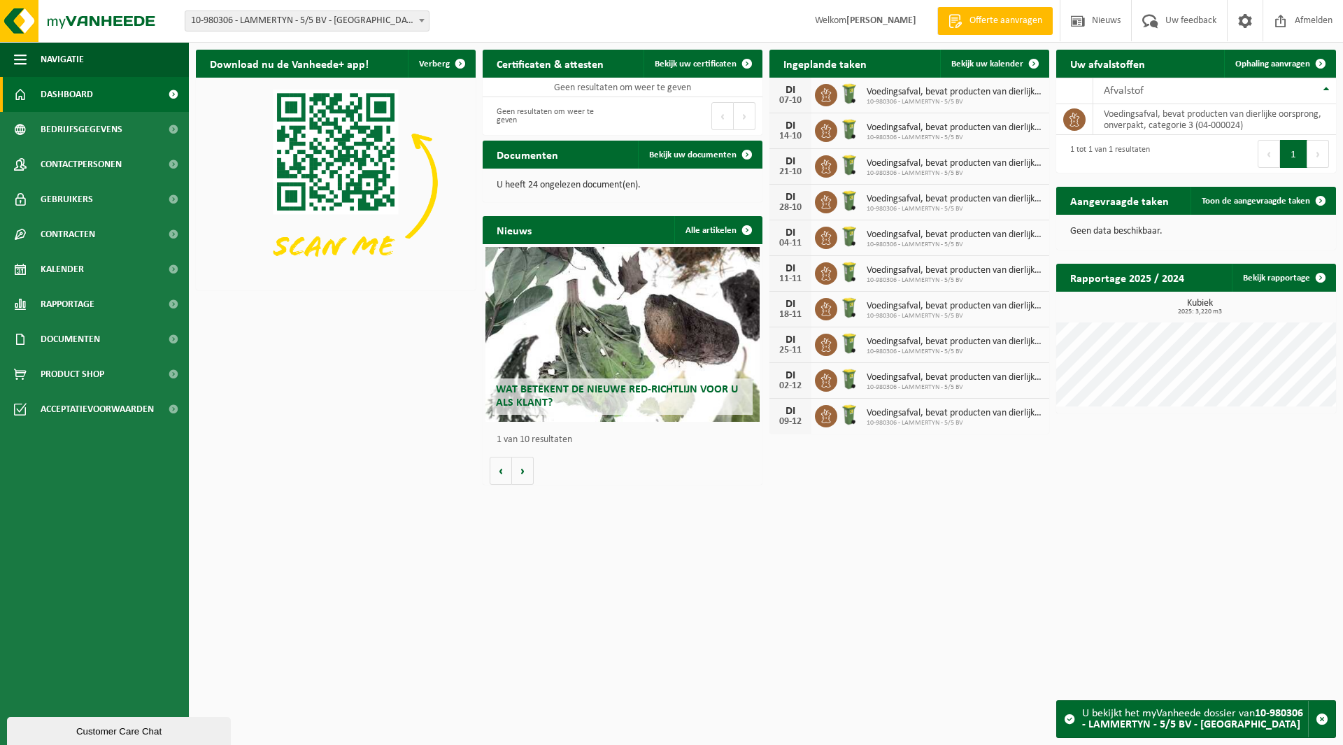
click at [337, 14] on span "10-980306 - LAMMERTYN - 5/5 BV - [GEOGRAPHIC_DATA]" at bounding box center [306, 21] width 243 height 20
type input "jo cat"
select select "116800"
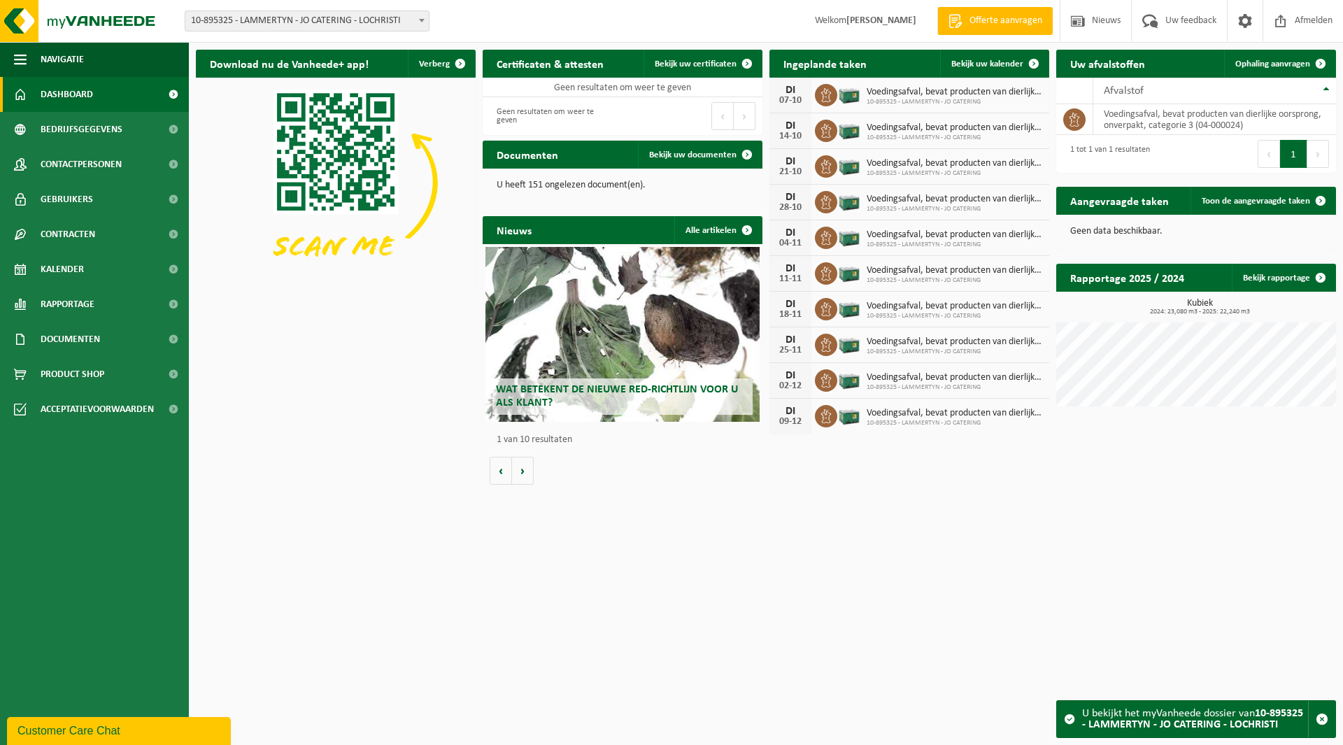
click at [309, 18] on span "10-895325 - LAMMERTYN - JO CATERING - LOCHRISTI" at bounding box center [306, 21] width 243 height 20
type input "osko"
select select "162284"
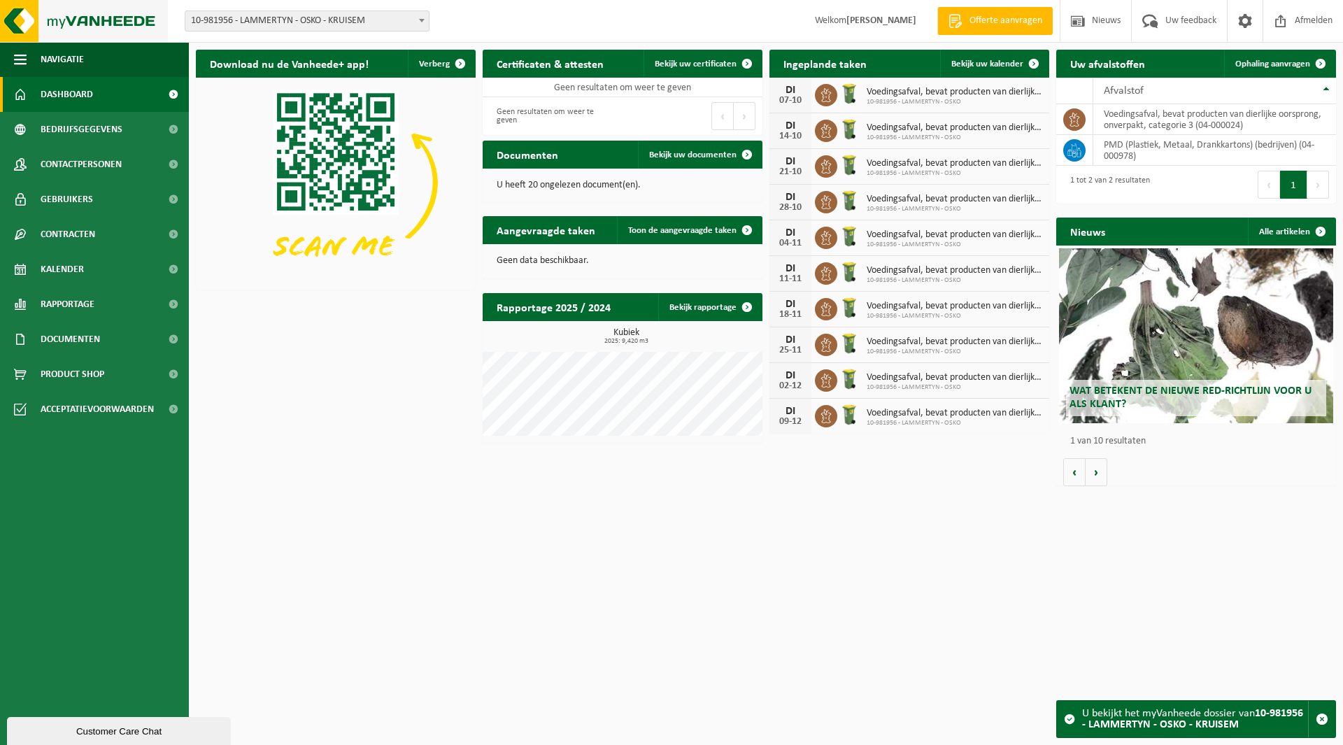
click at [99, 11] on img at bounding box center [84, 21] width 168 height 42
